Goal: Task Accomplishment & Management: Complete application form

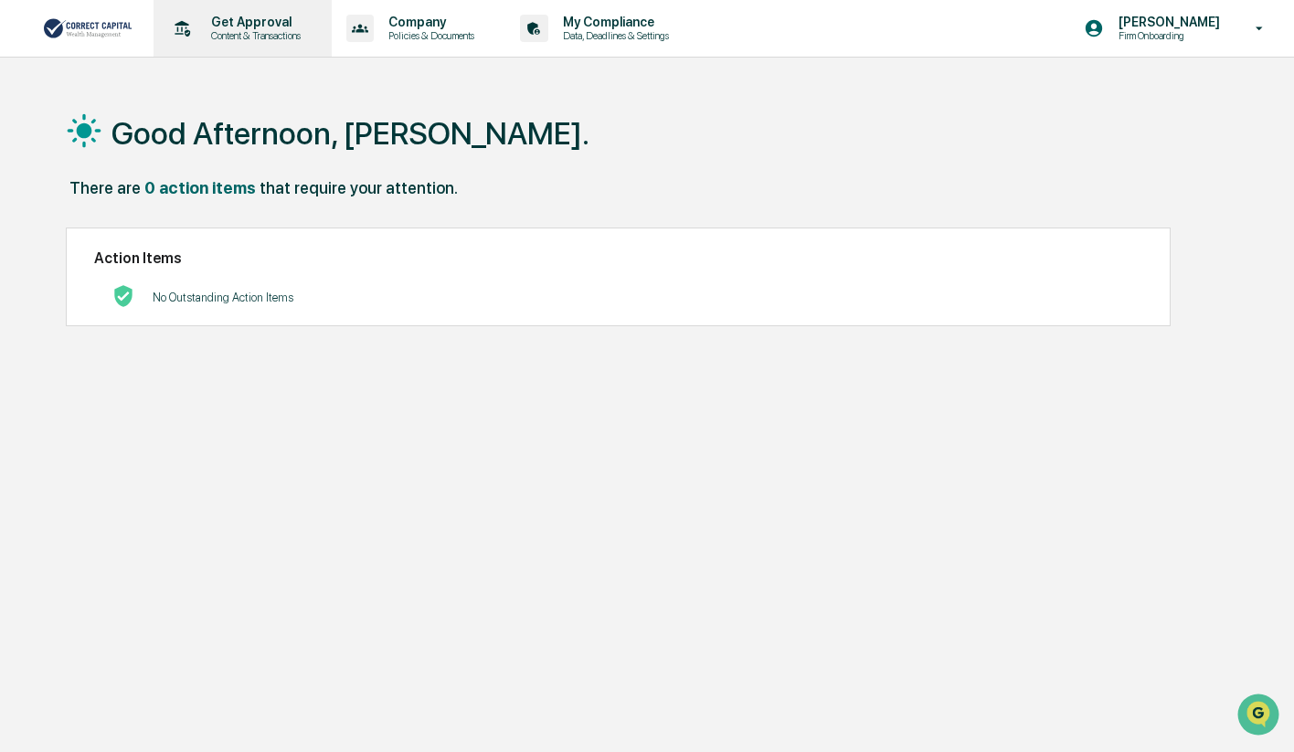
click at [277, 32] on p "Content & Transactions" at bounding box center [253, 35] width 113 height 13
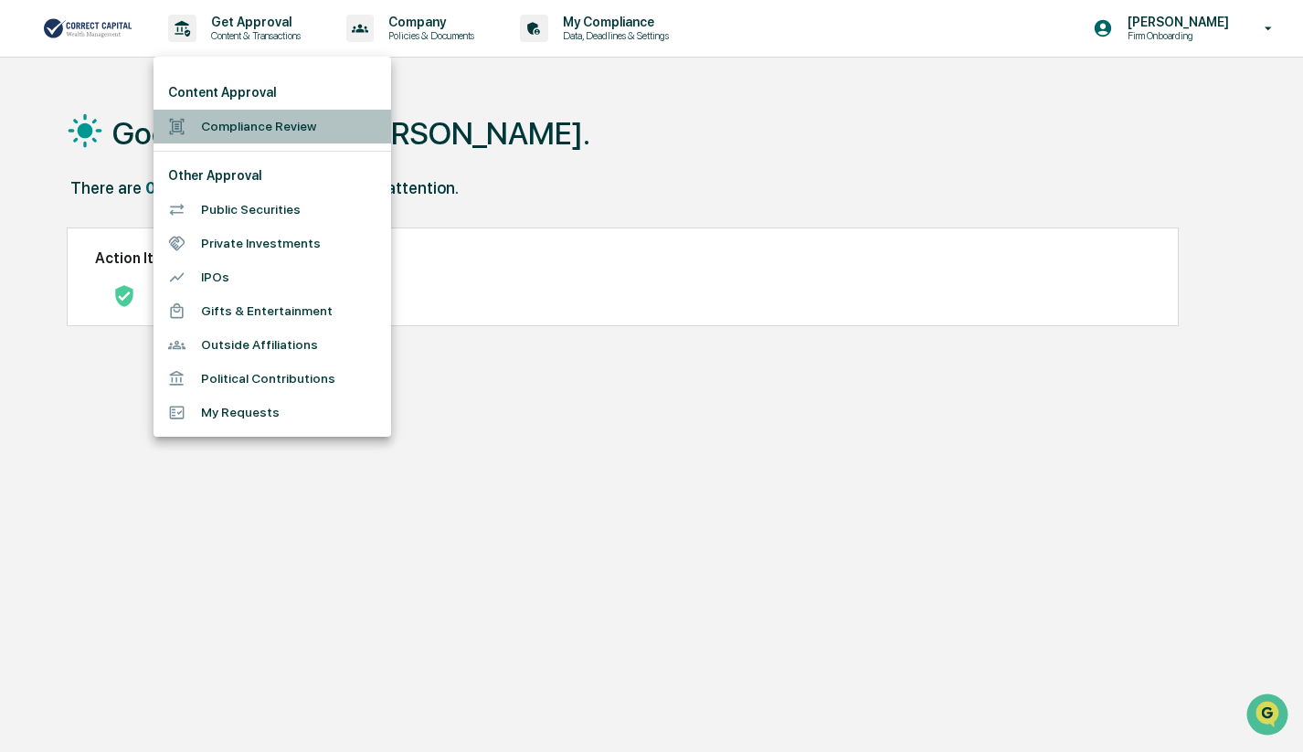
click at [262, 125] on li "Compliance Review" at bounding box center [273, 127] width 238 height 34
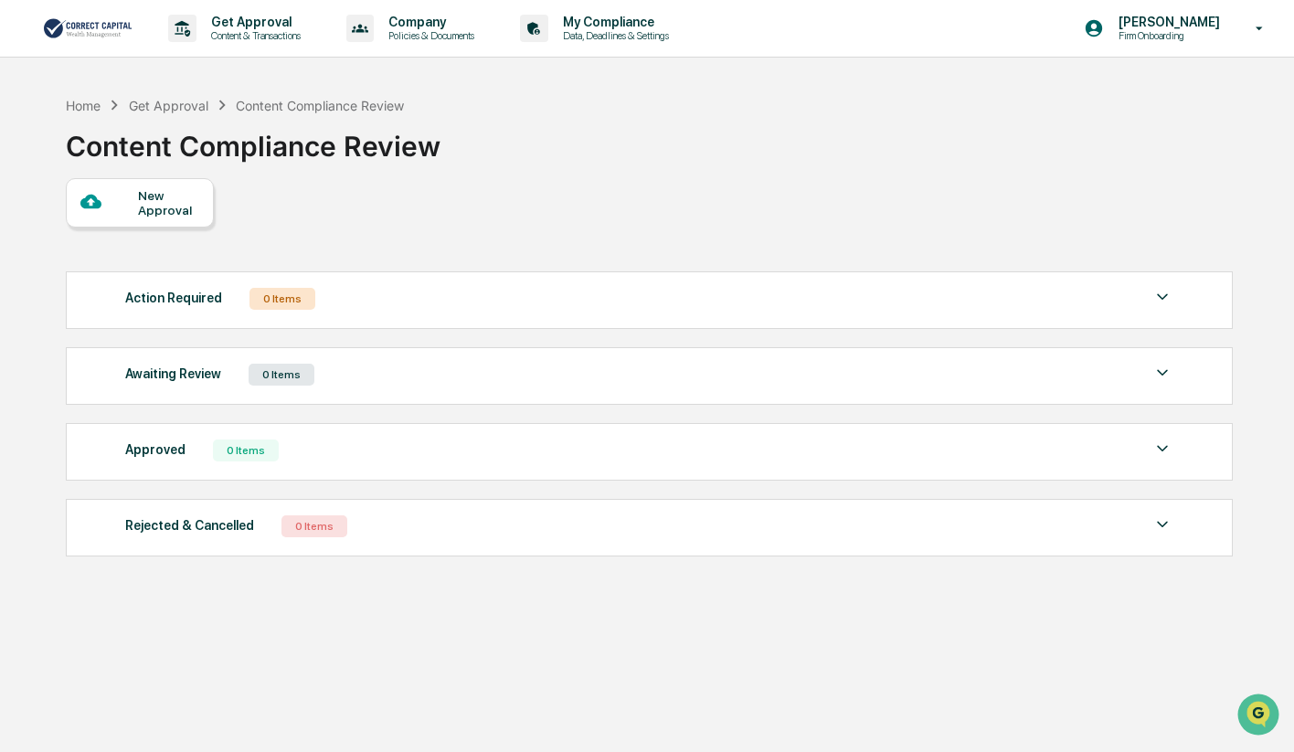
click at [165, 213] on div "New Approval" at bounding box center [168, 202] width 61 height 29
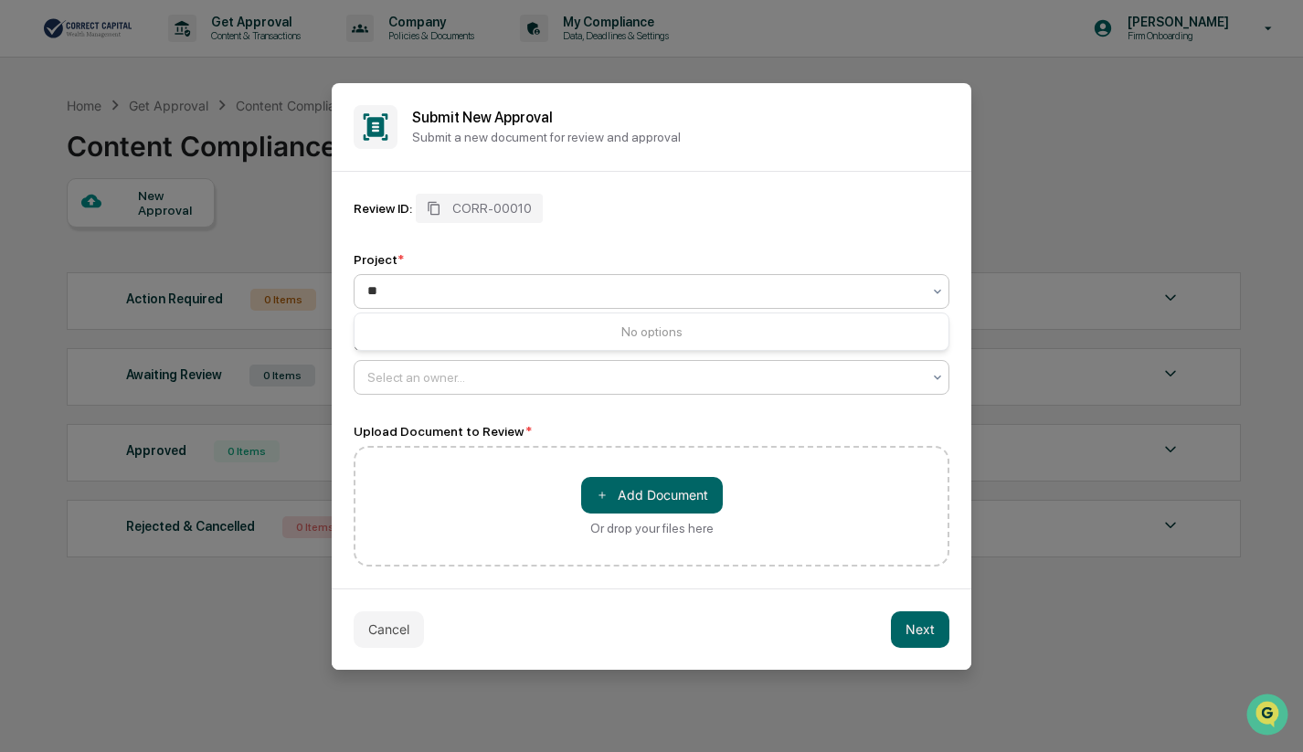
type input "*"
type input "**********"
click at [760, 233] on div "Review ID: CORR-00010 Project * 0 results available for search term 2025 Mizzou…" at bounding box center [652, 294] width 596 height 201
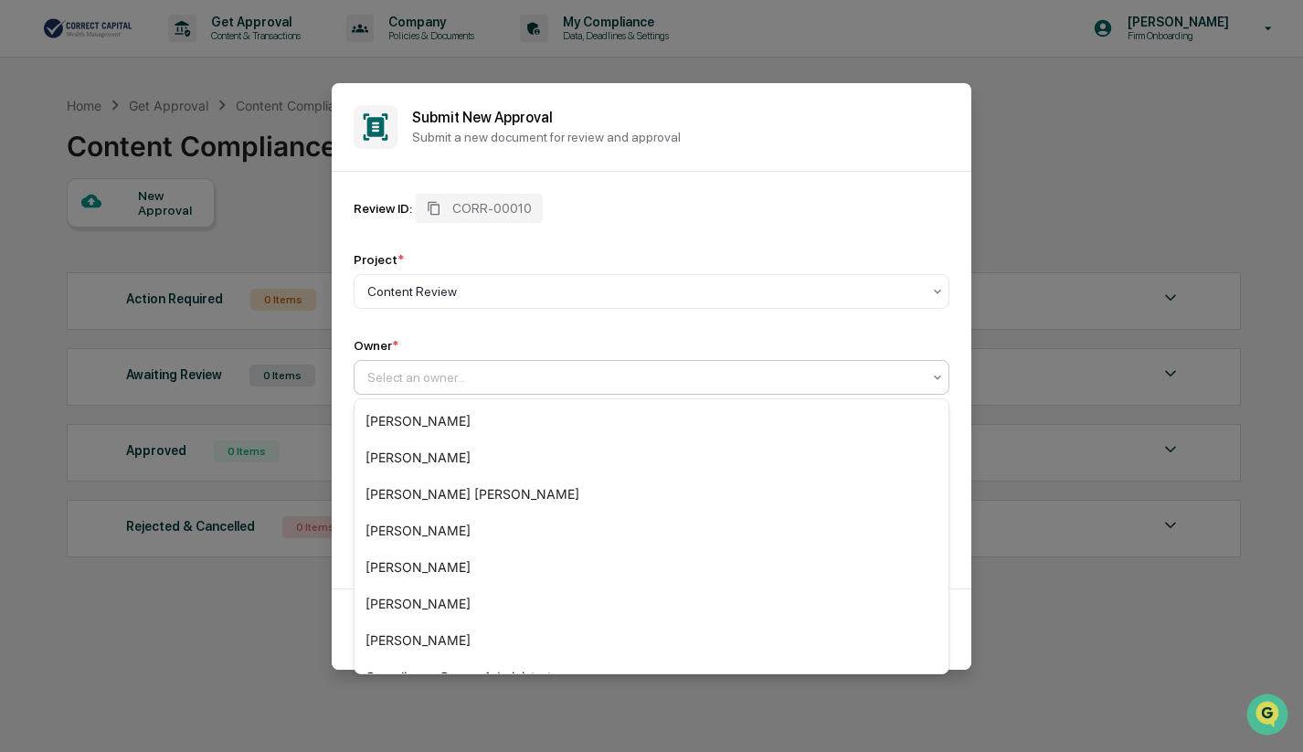
click at [428, 374] on div at bounding box center [644, 377] width 554 height 18
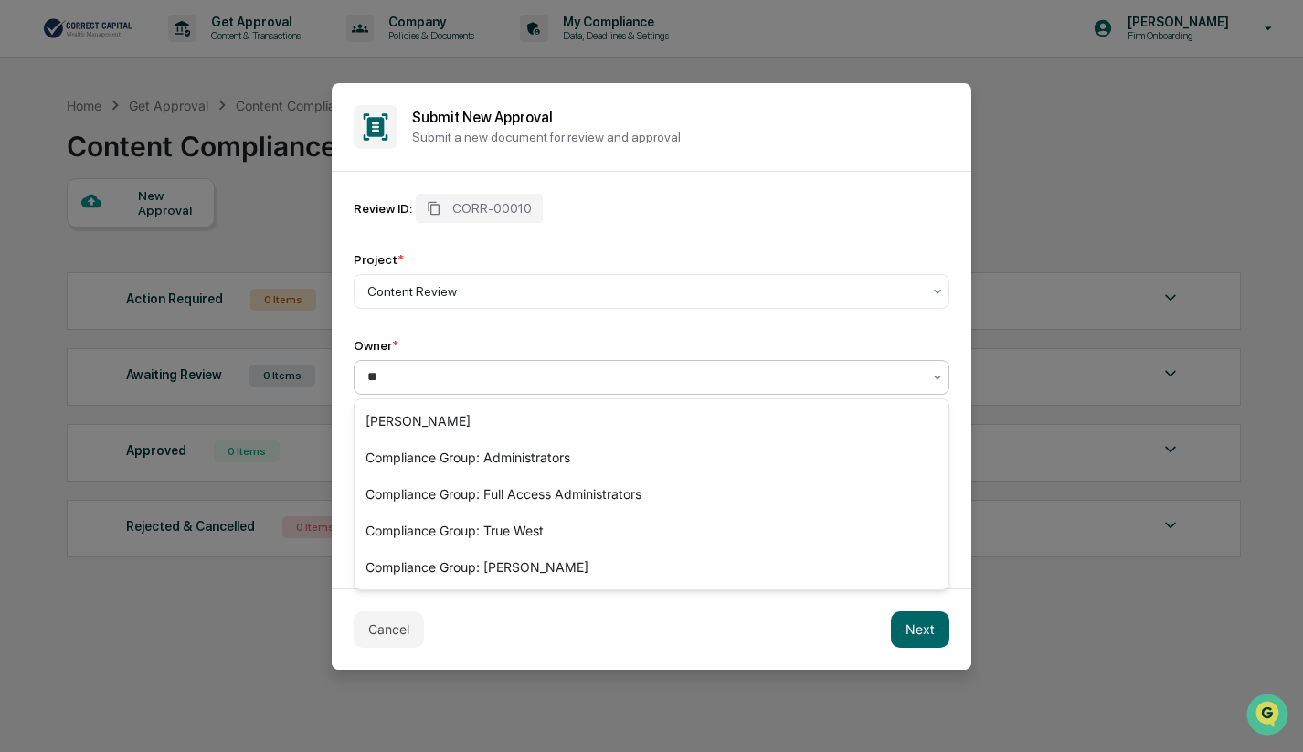
type input "*"
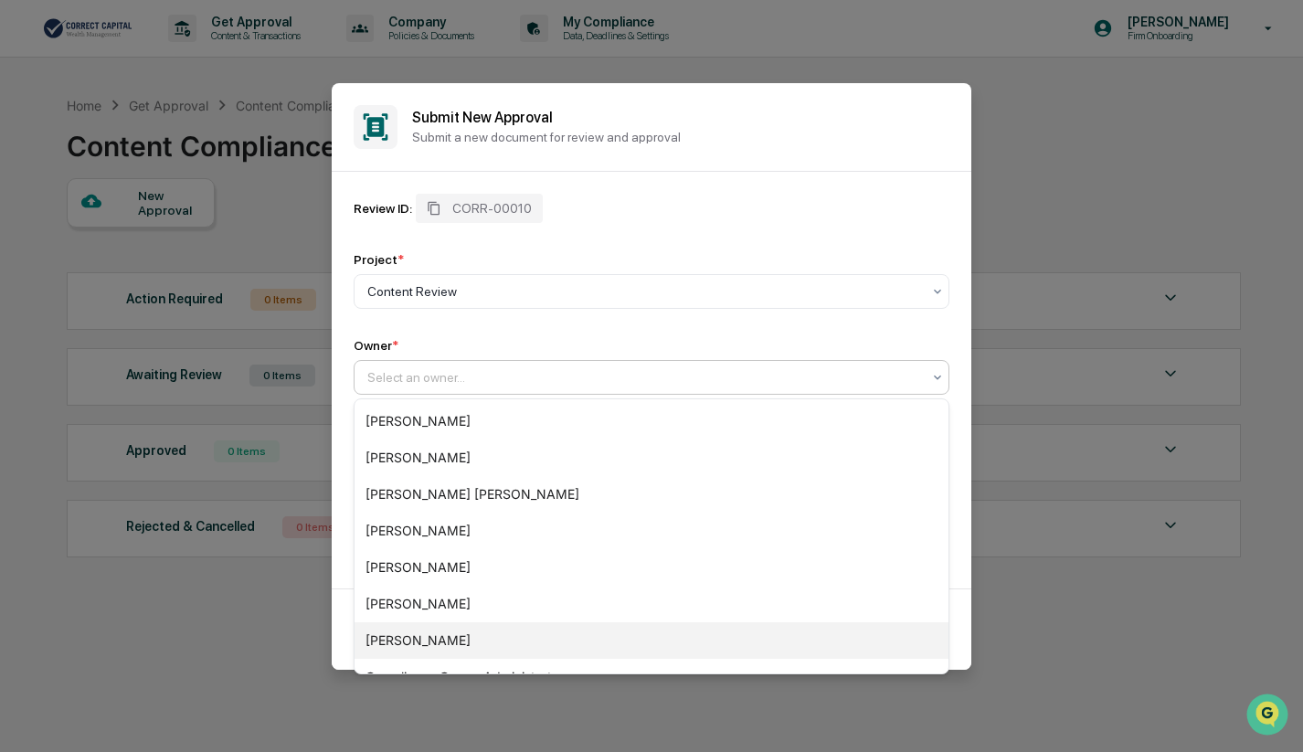
click at [464, 637] on div "[PERSON_NAME]" at bounding box center [652, 640] width 594 height 37
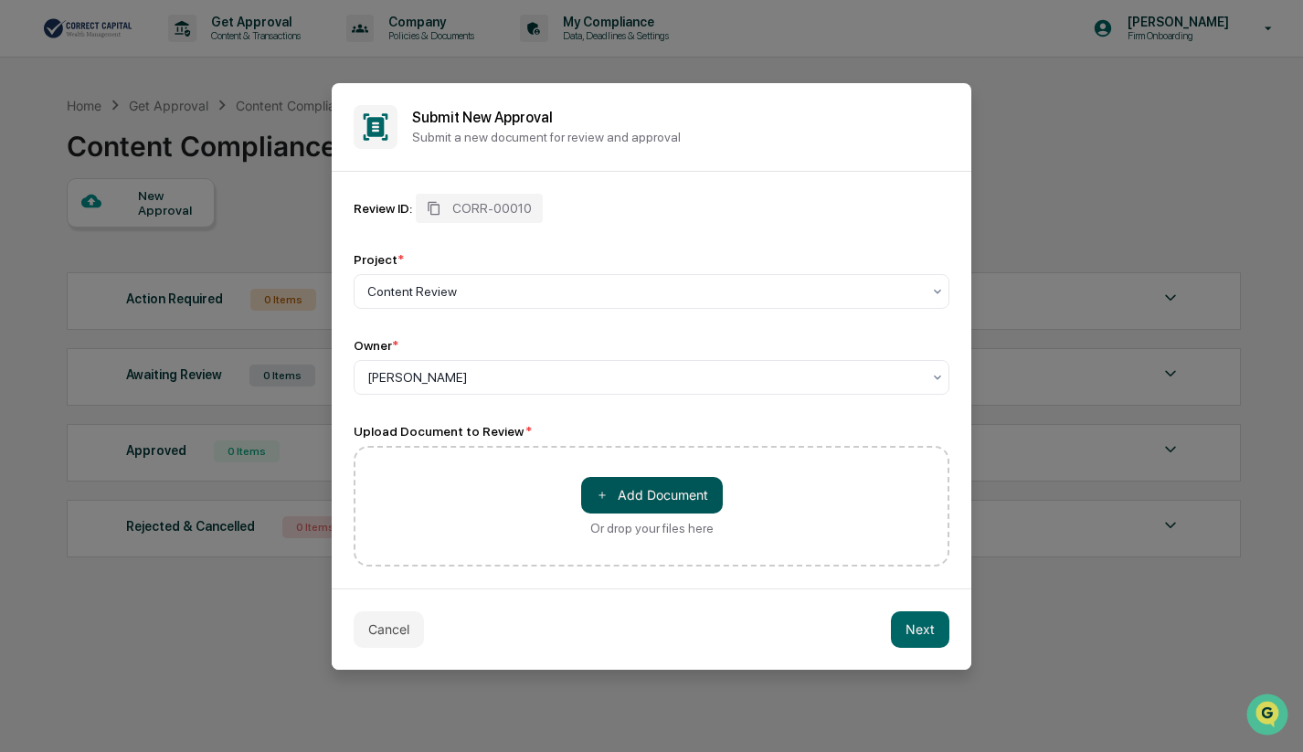
click at [686, 489] on button "＋ Add Document" at bounding box center [652, 495] width 142 height 37
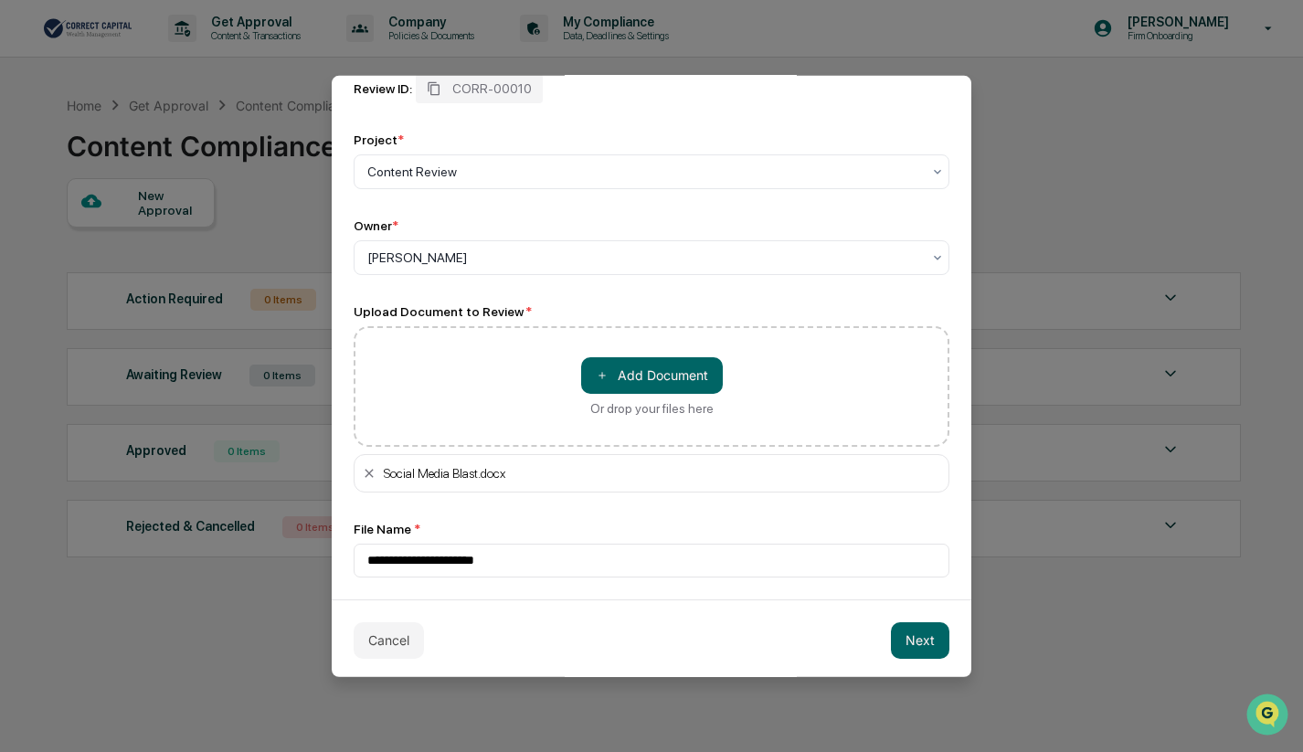
scroll to position [117, 0]
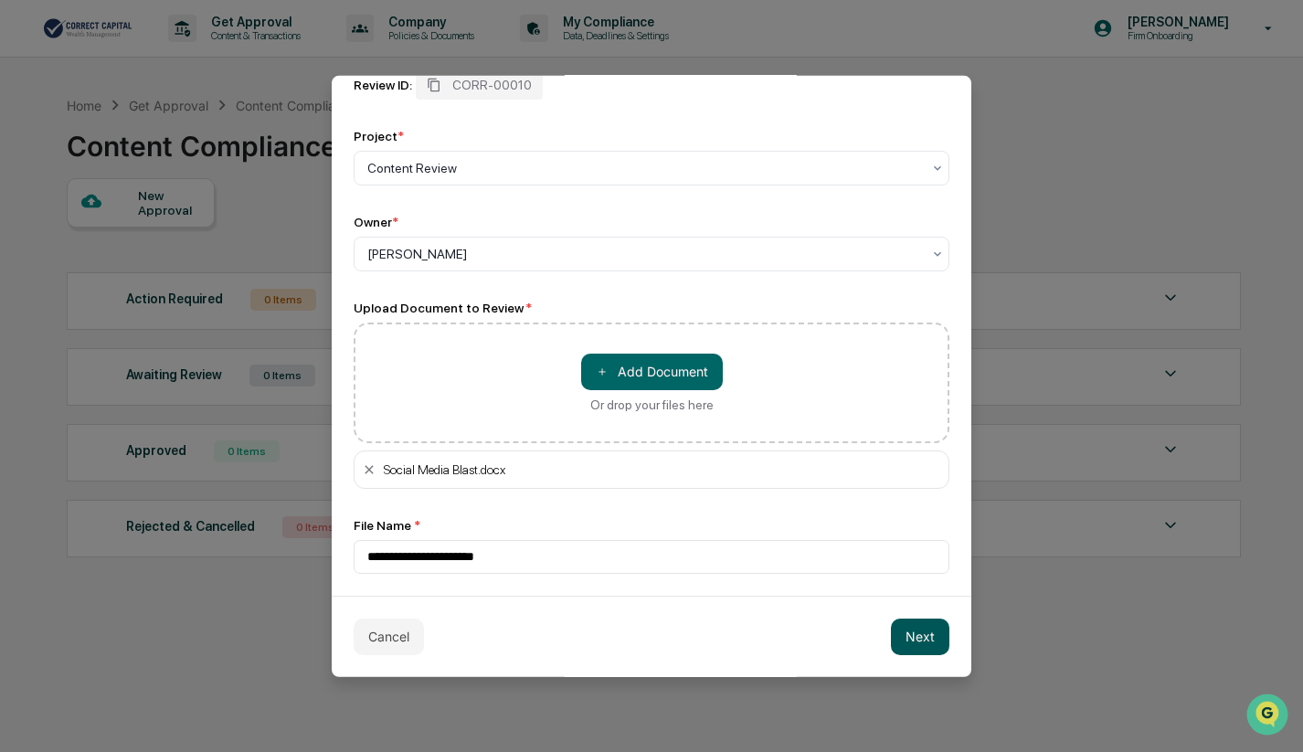
click at [909, 636] on button "Next" at bounding box center [920, 636] width 58 height 37
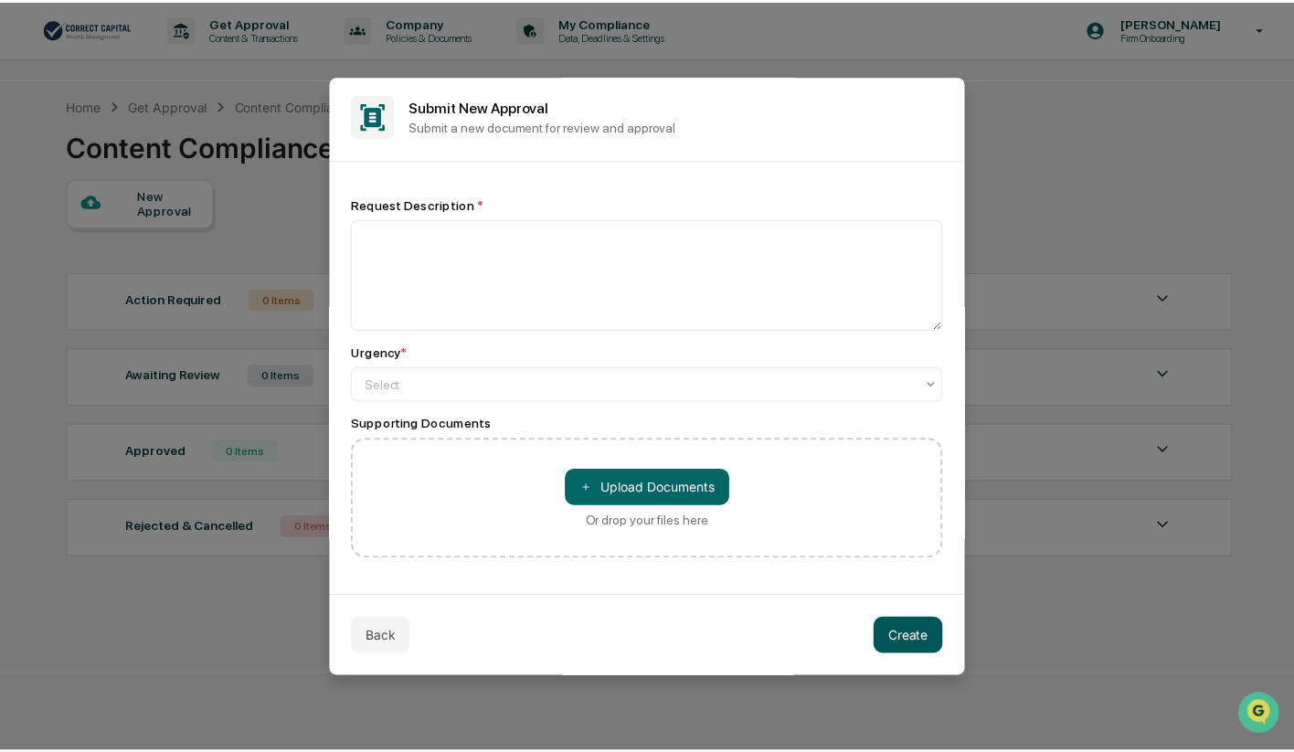
scroll to position [4, 0]
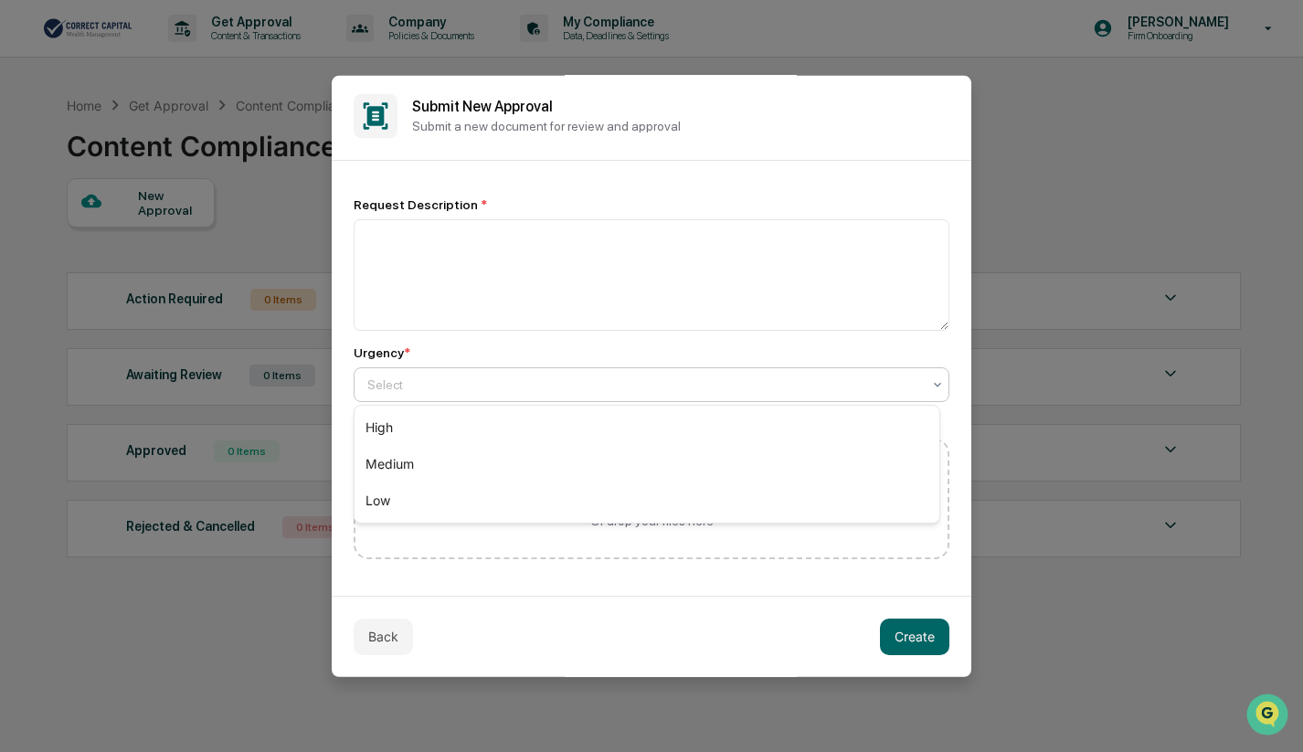
click at [611, 391] on div at bounding box center [644, 384] width 554 height 18
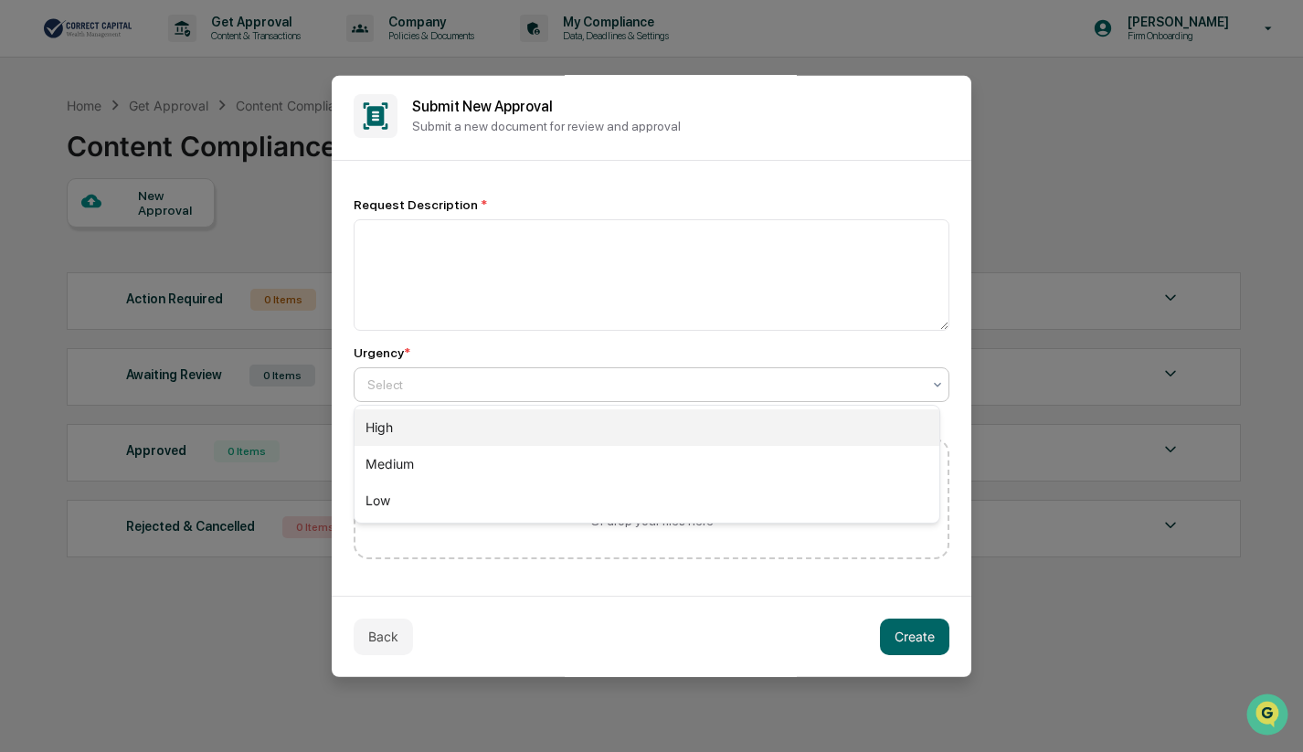
click at [604, 421] on div "High" at bounding box center [647, 427] width 585 height 37
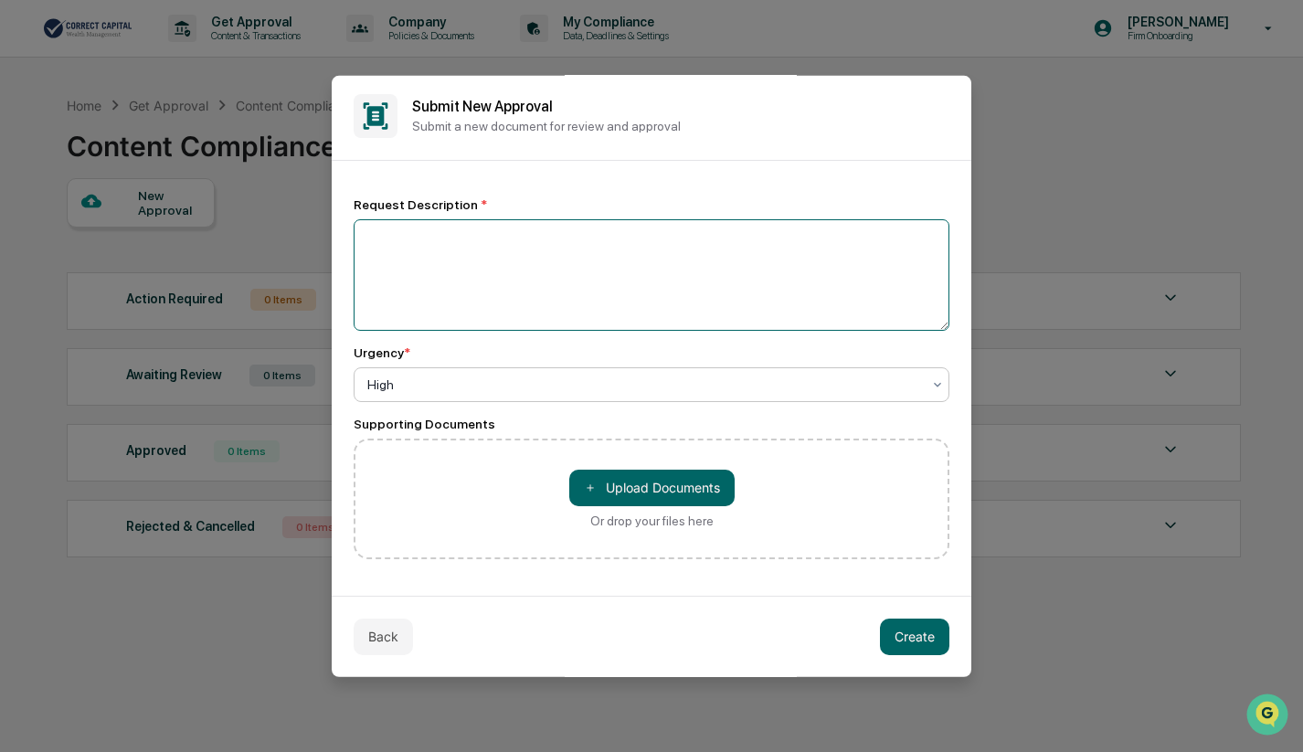
click at [487, 230] on textarea at bounding box center [652, 274] width 596 height 112
type textarea "**********"
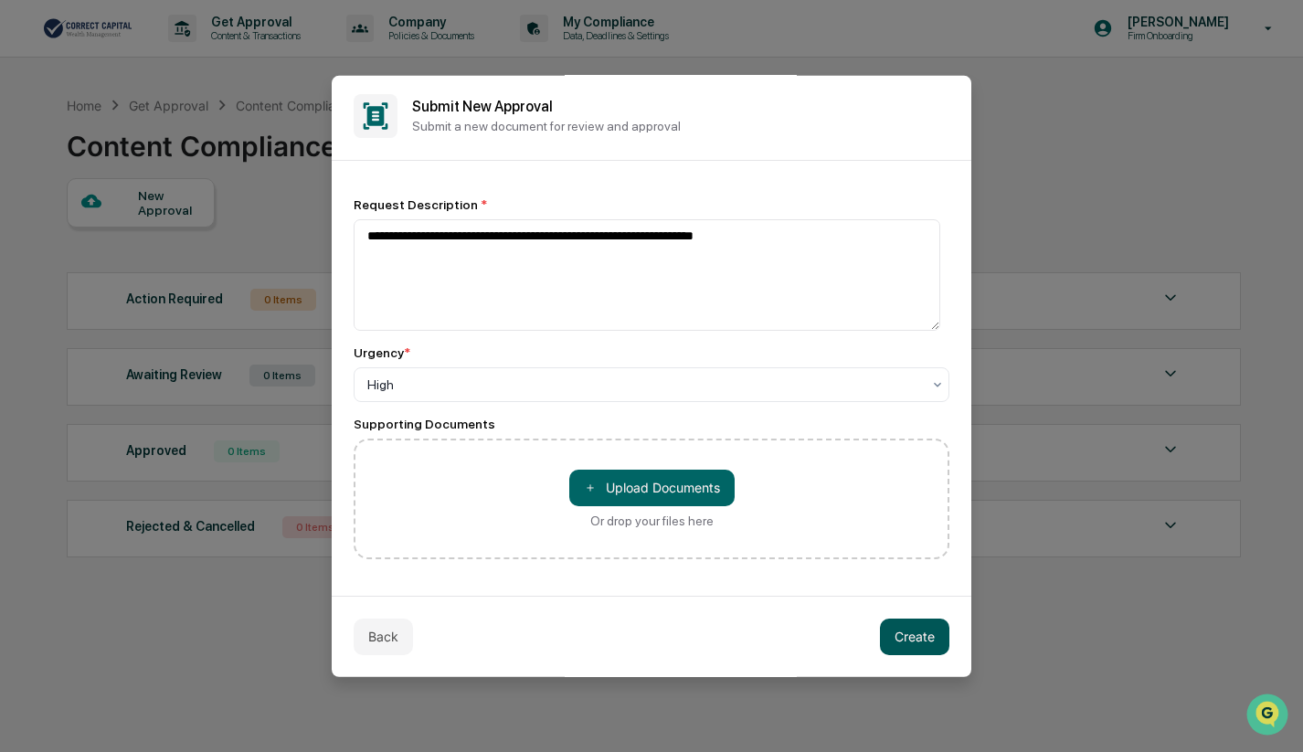
click at [903, 643] on button "Create" at bounding box center [914, 636] width 69 height 37
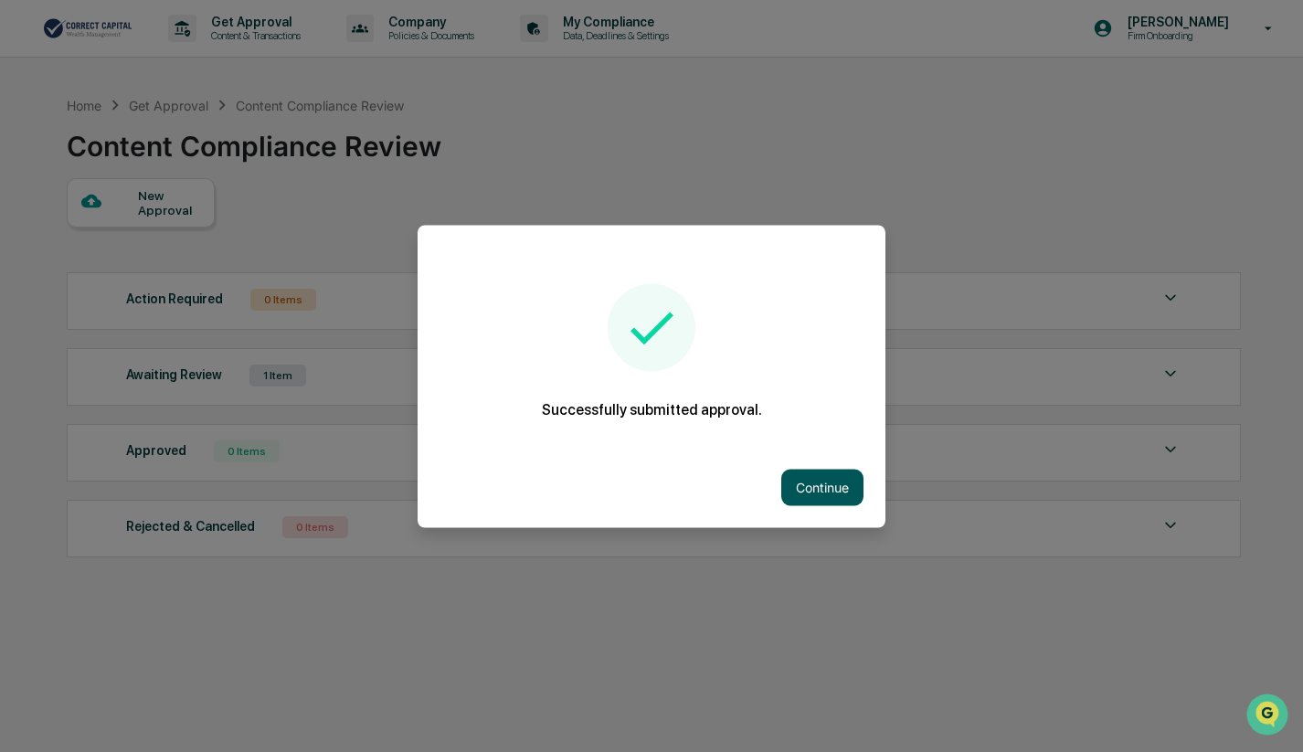
click at [813, 484] on button "Continue" at bounding box center [823, 487] width 82 height 37
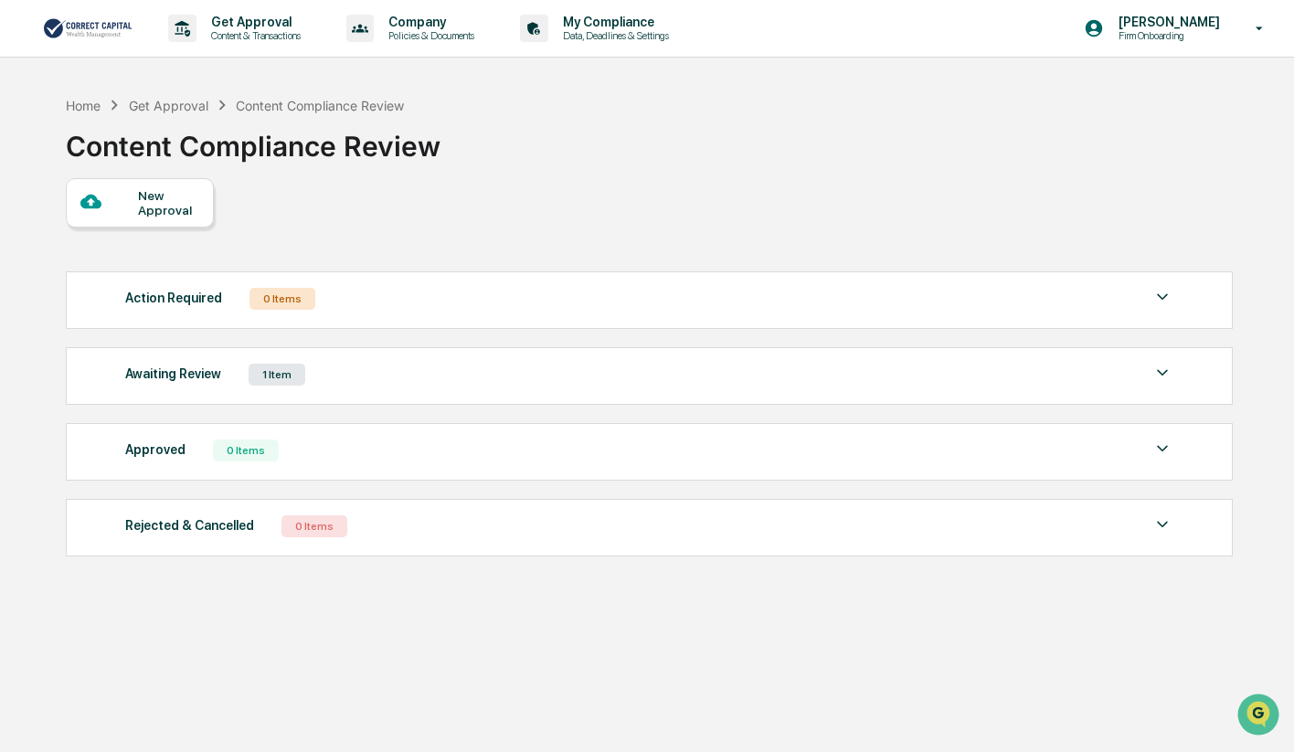
click at [1167, 367] on img at bounding box center [1163, 373] width 22 height 22
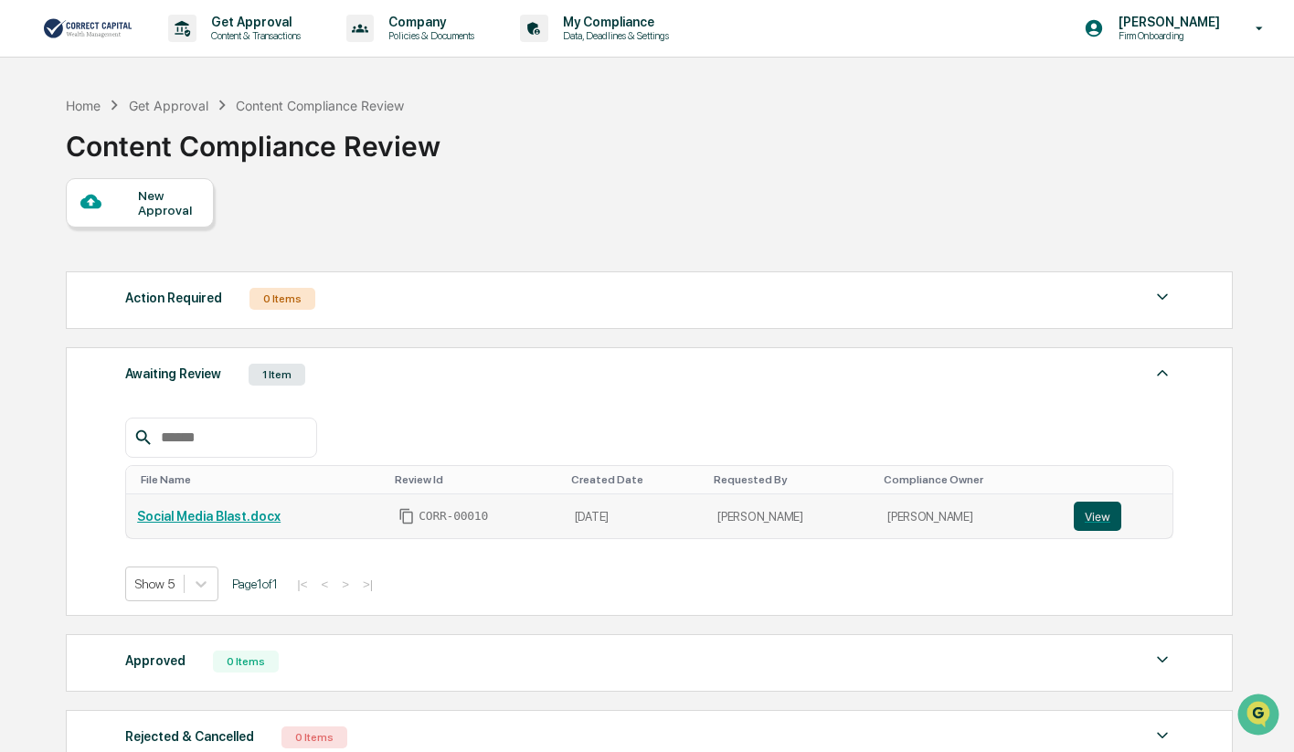
click at [1090, 516] on button "View" at bounding box center [1098, 516] width 48 height 29
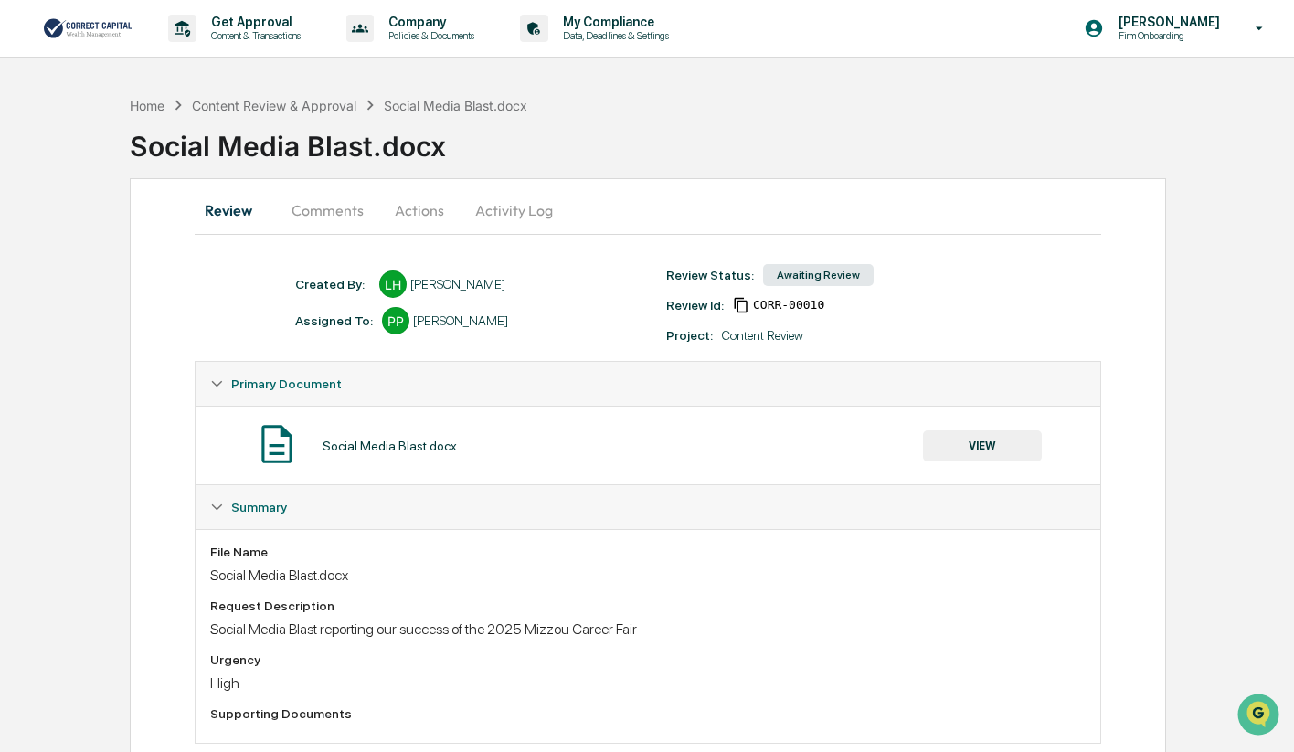
click at [997, 448] on button "VIEW" at bounding box center [982, 446] width 119 height 31
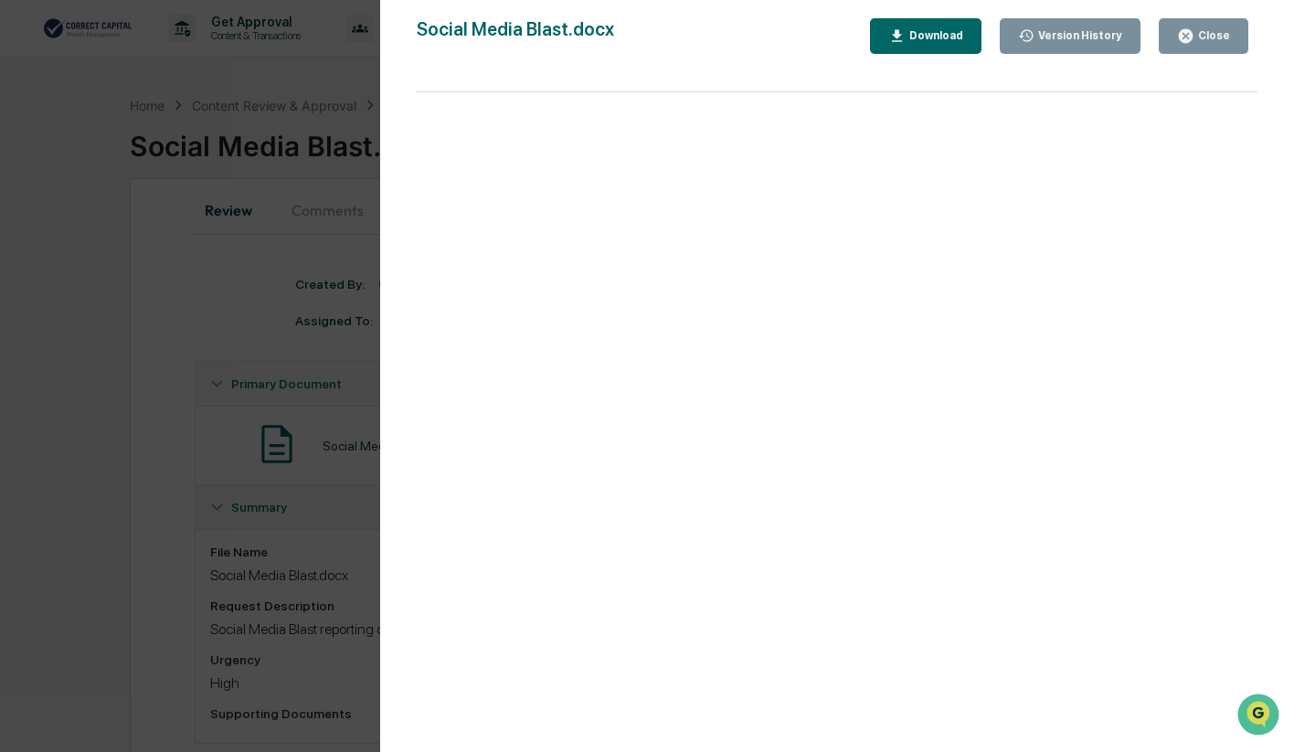
click at [1201, 38] on div "Close" at bounding box center [1213, 35] width 36 height 13
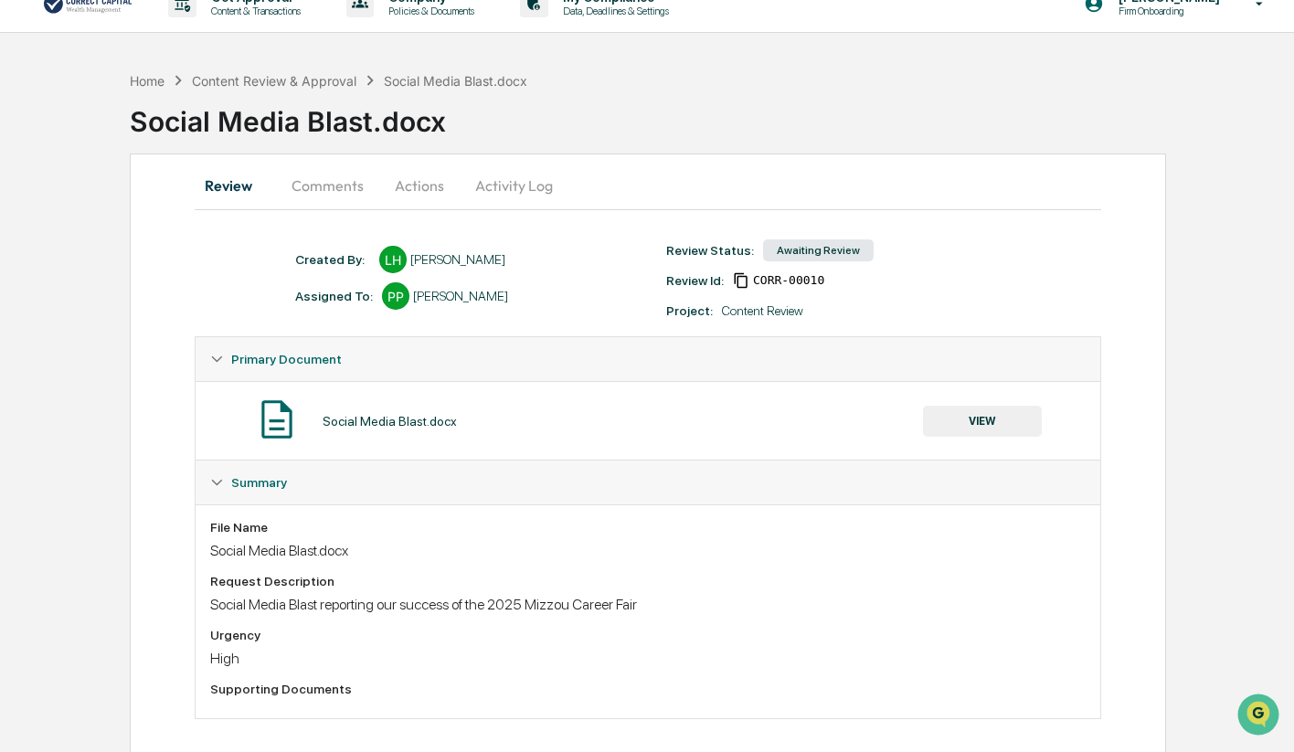
scroll to position [38, 0]
